Goal: Find specific page/section: Find specific page/section

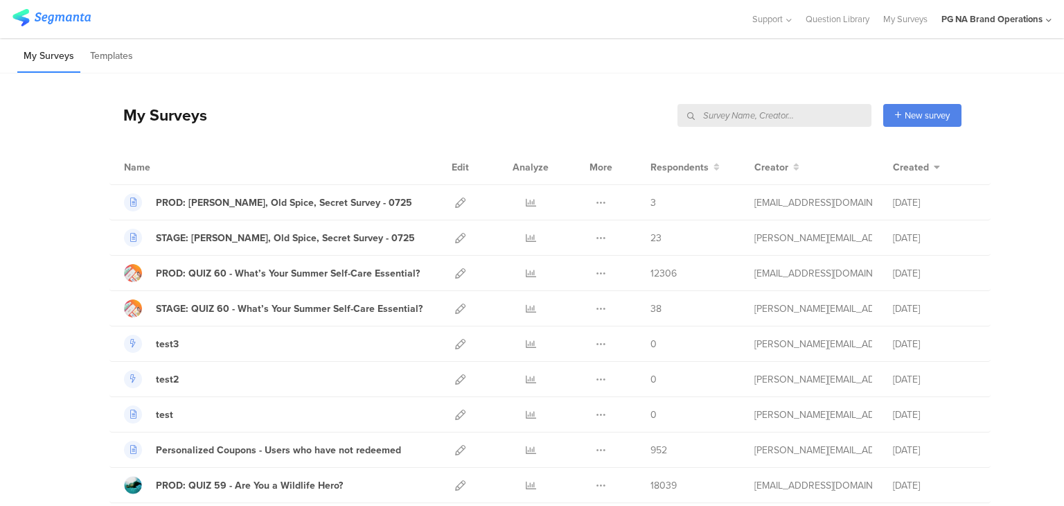
click at [809, 112] on input "text" at bounding box center [774, 115] width 194 height 23
type input "data"
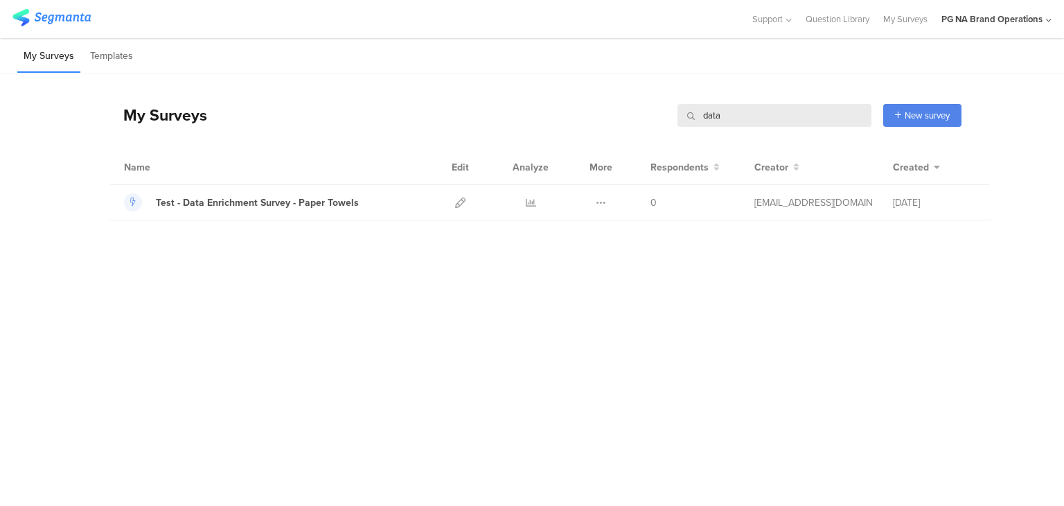
click at [709, 108] on input "data" at bounding box center [774, 115] width 194 height 23
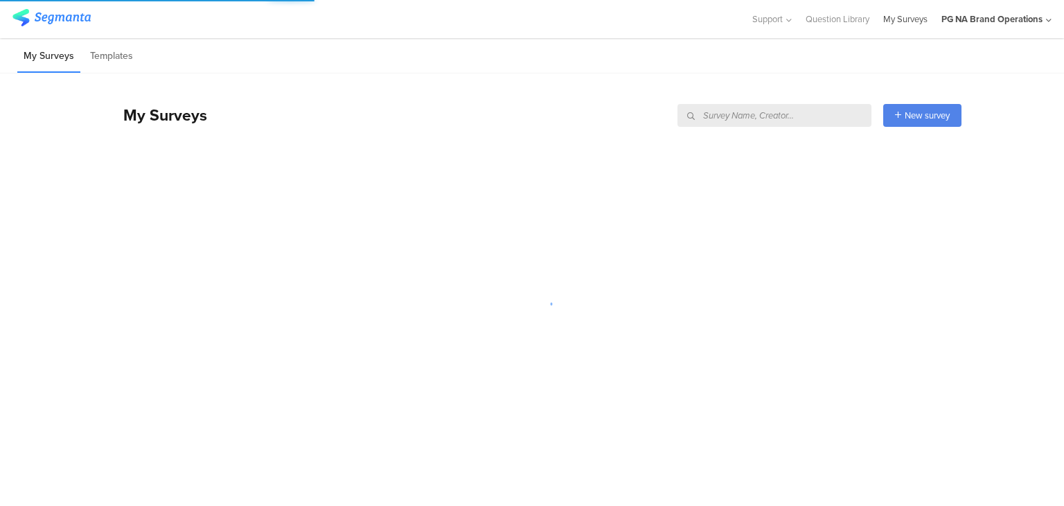
click at [905, 19] on link "My Surveys" at bounding box center [905, 19] width 44 height 38
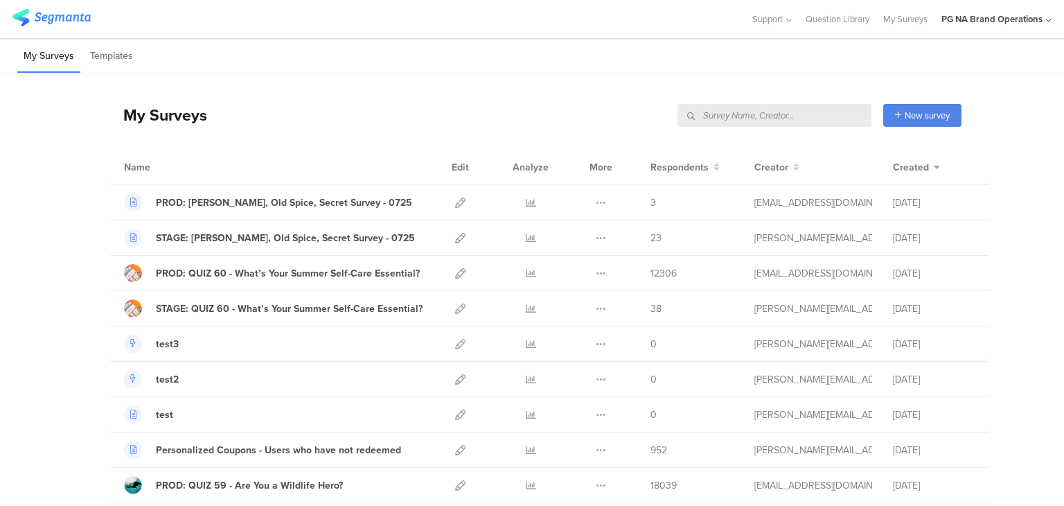
click at [788, 120] on input "text" at bounding box center [774, 115] width 194 height 23
type input "data"
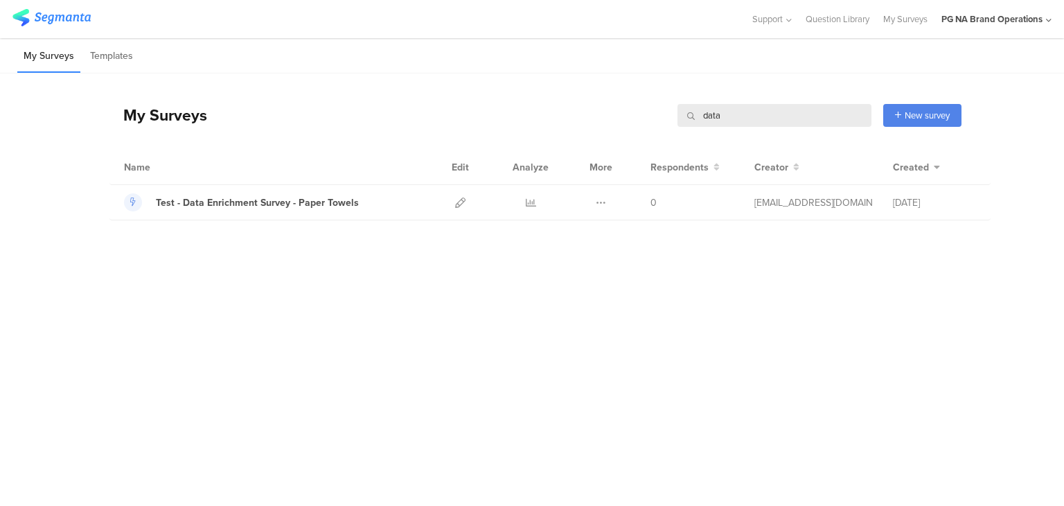
click at [1050, 20] on icon at bounding box center [1049, 20] width 6 height 10
